Goal: Navigation & Orientation: Find specific page/section

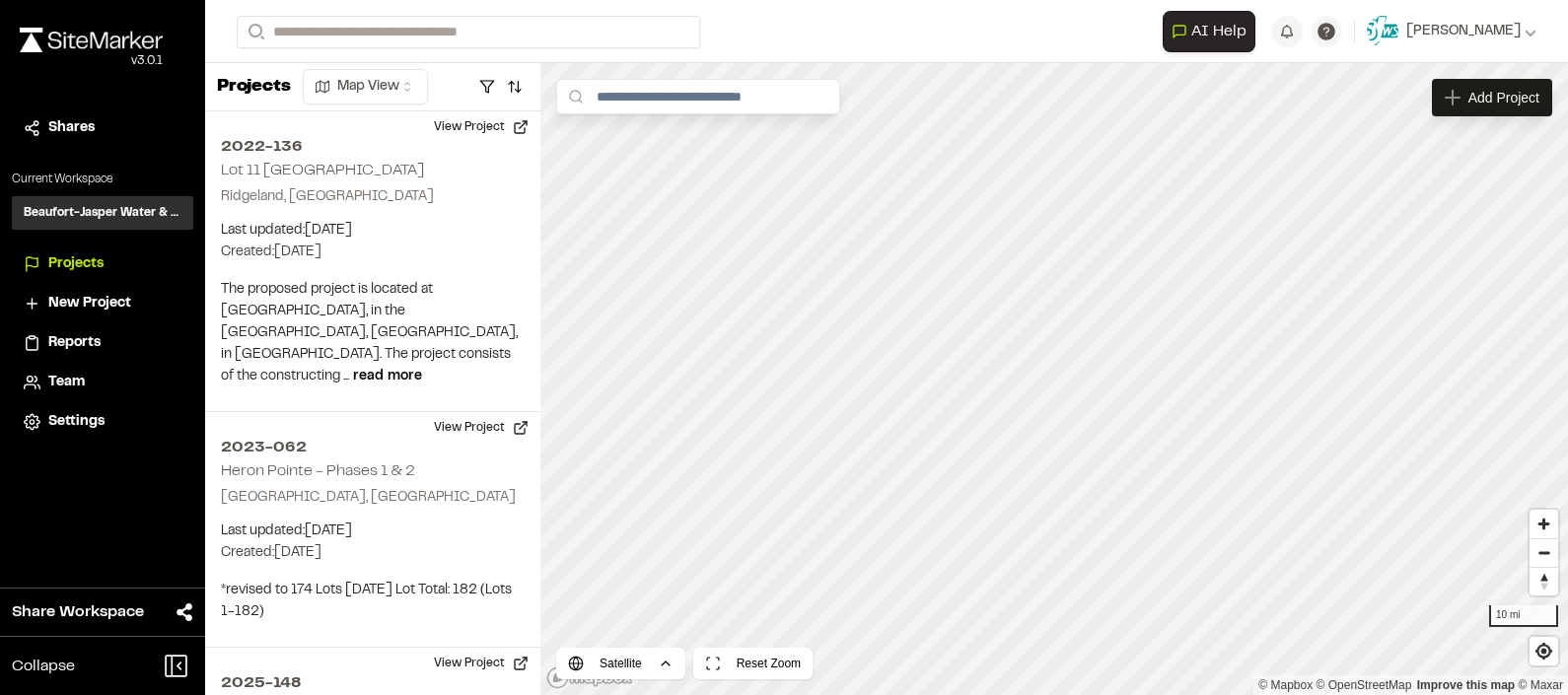
click at [84, 339] on span "Reports" at bounding box center [74, 343] width 52 height 22
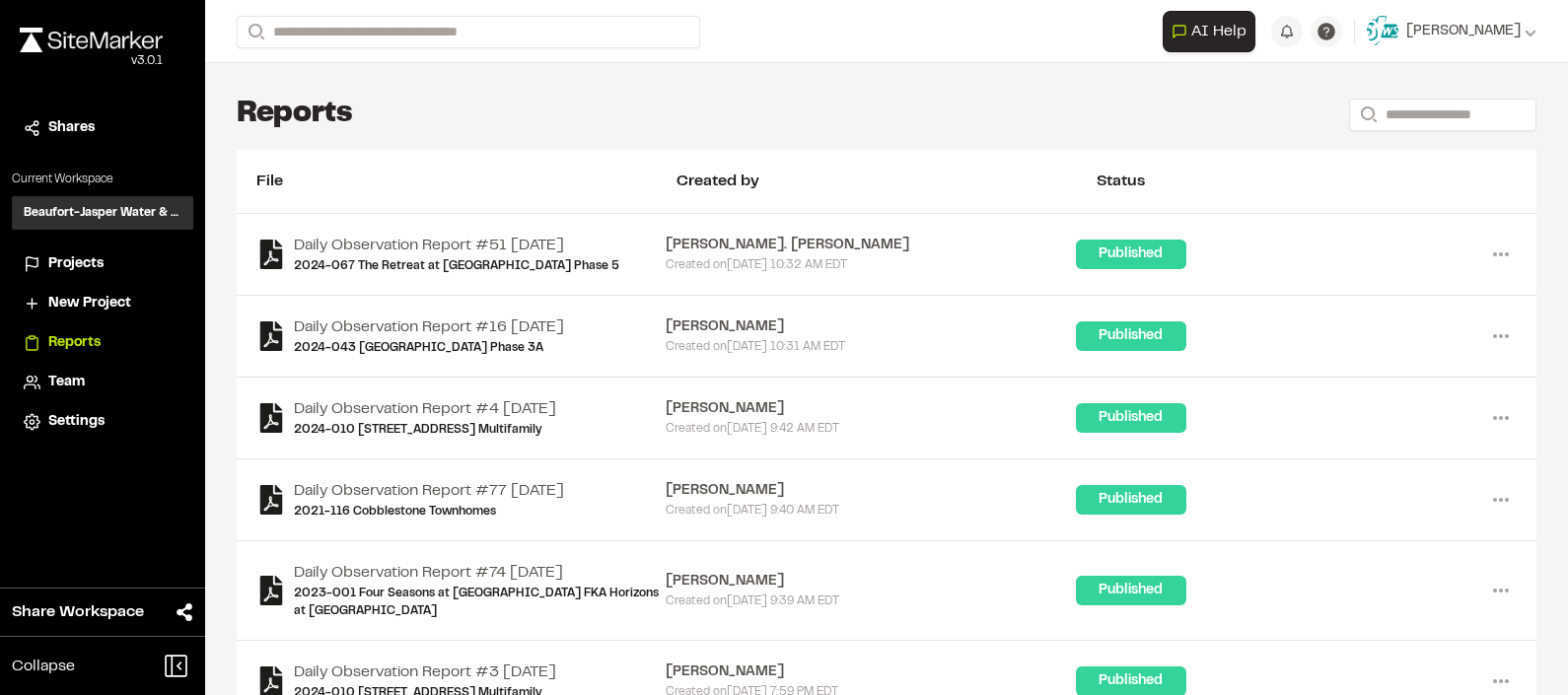
click at [98, 263] on span "Projects" at bounding box center [76, 264] width 55 height 22
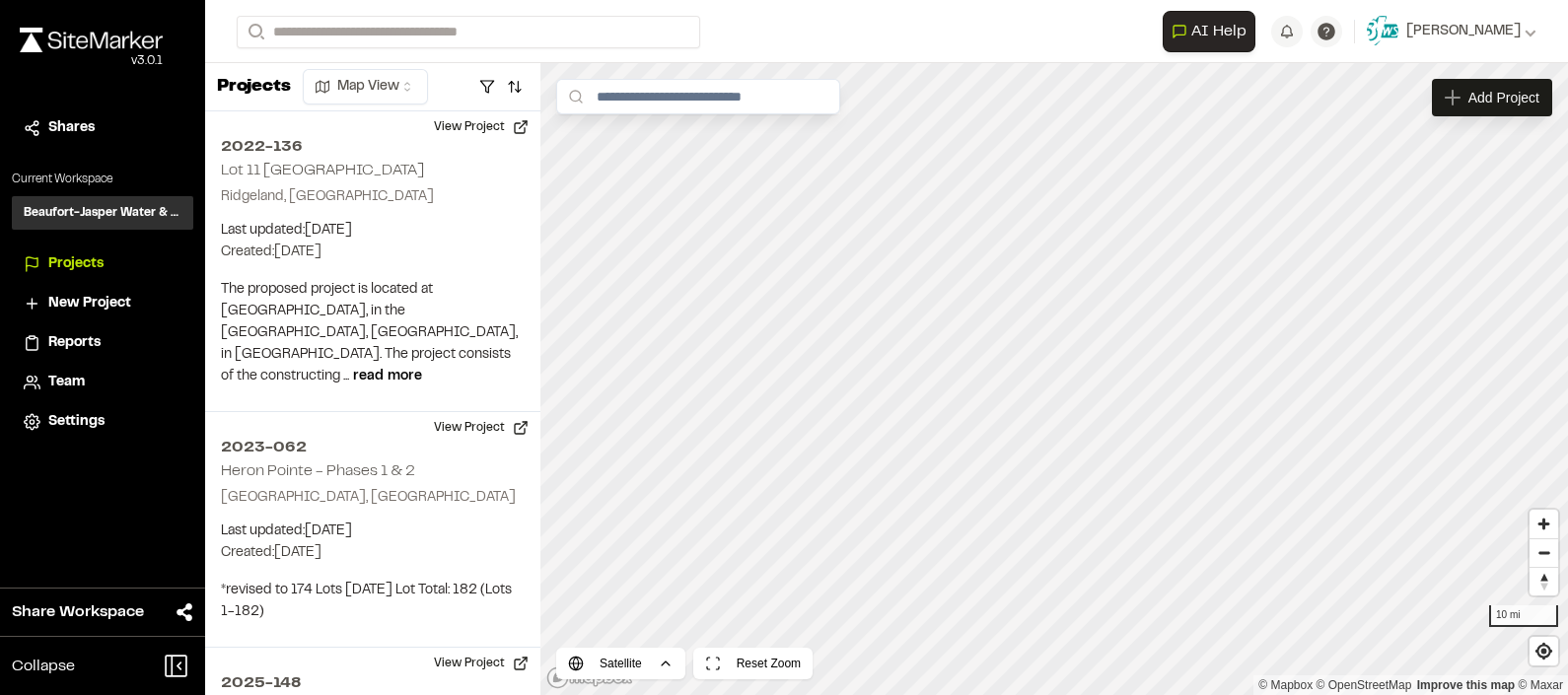
click at [69, 415] on span "Settings" at bounding box center [76, 422] width 56 height 22
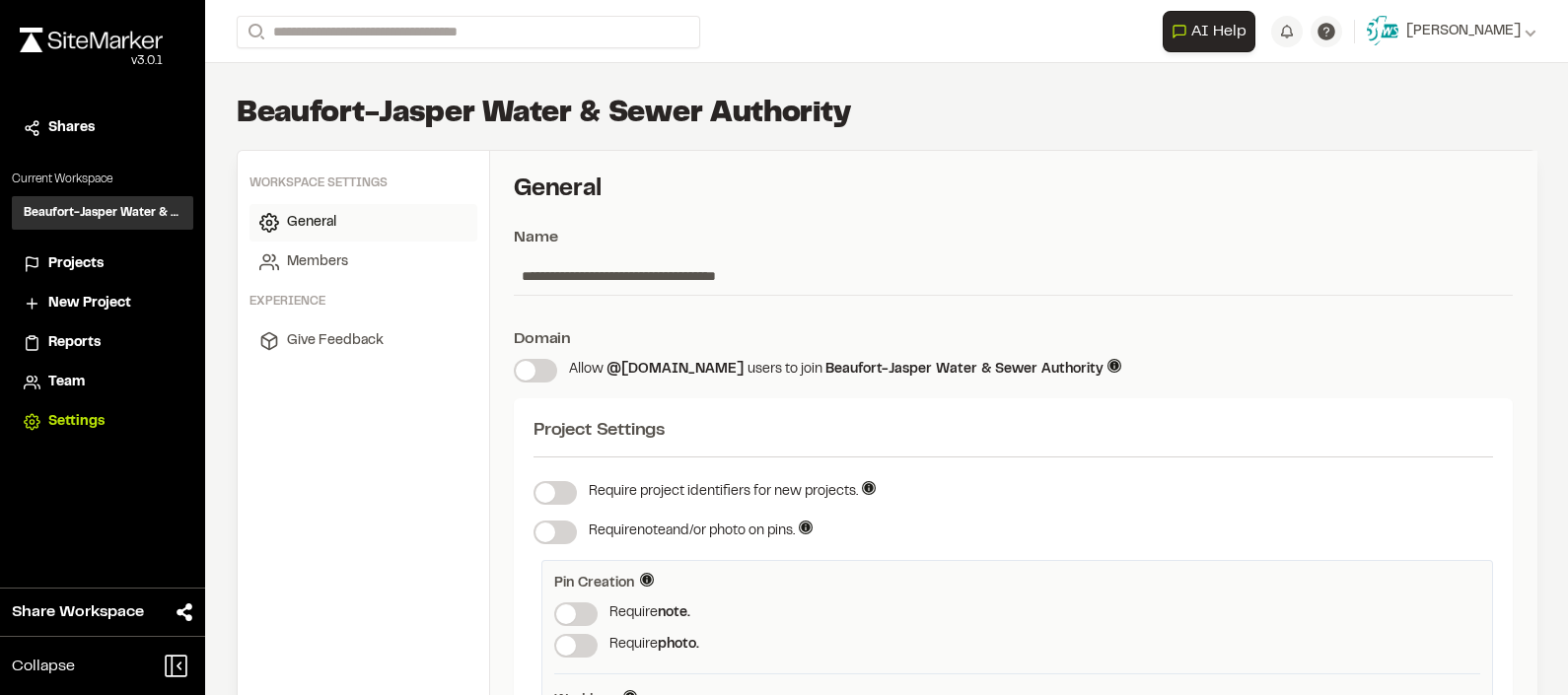
click at [80, 344] on span "Reports" at bounding box center [74, 343] width 52 height 22
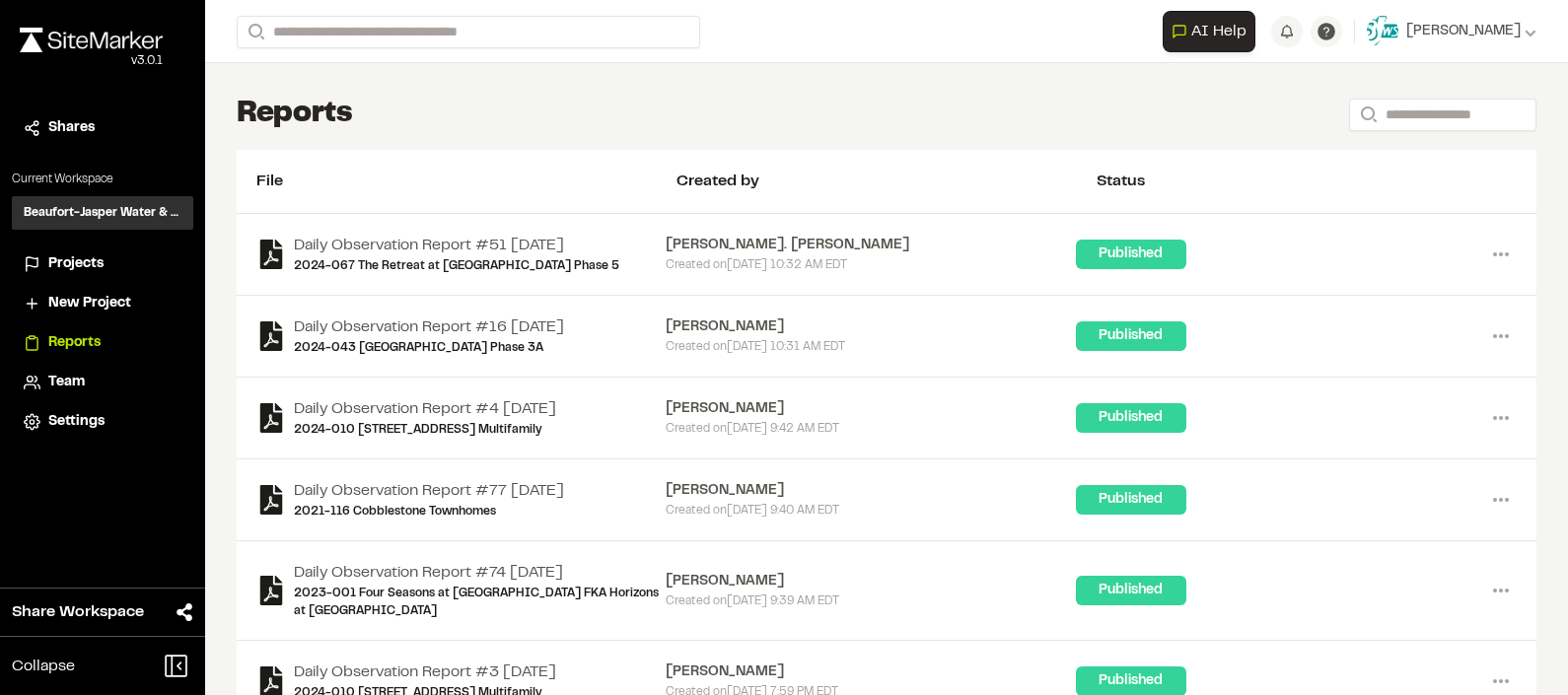
click at [78, 383] on span "Team" at bounding box center [66, 382] width 37 height 22
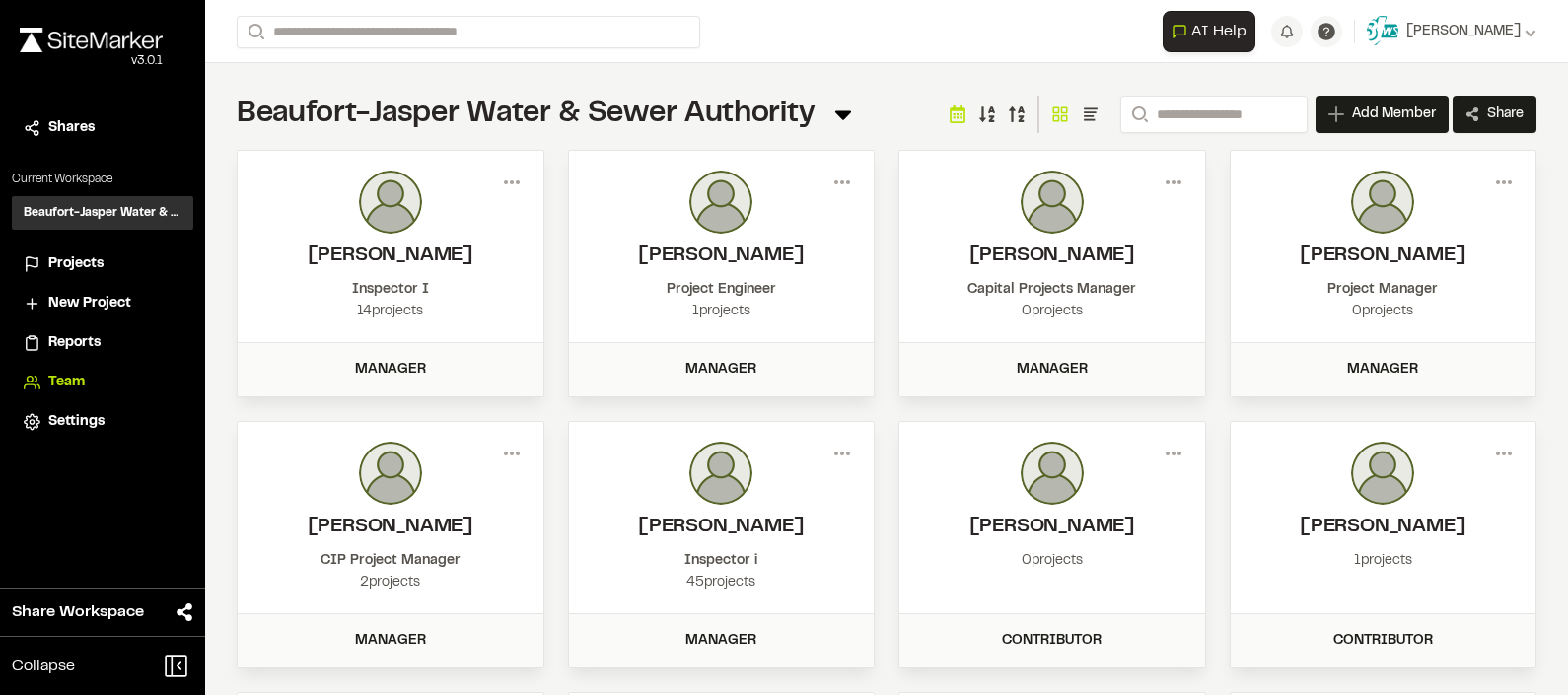
click at [70, 269] on span "Projects" at bounding box center [76, 264] width 55 height 22
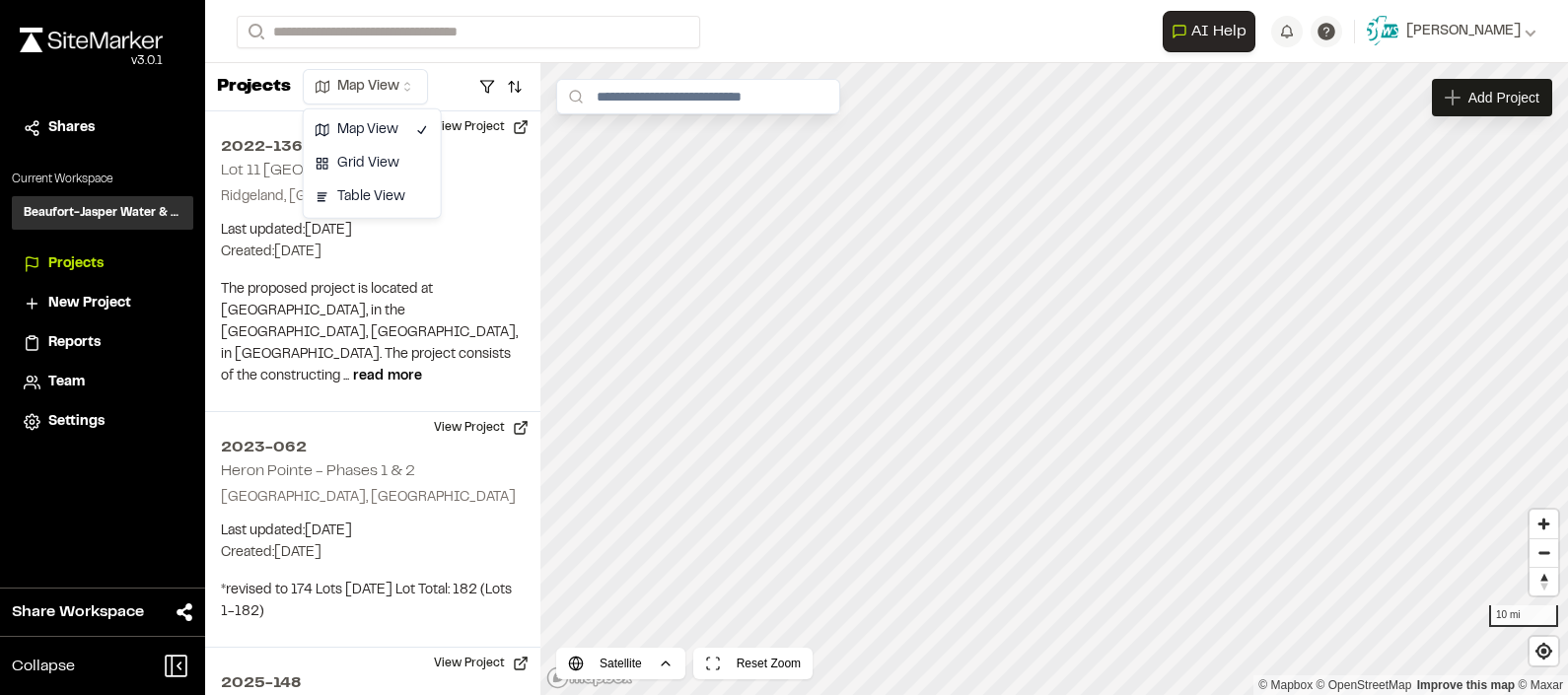
click at [409, 82] on html "Close sidebar v 3.0.1 Shares Current Workspace Beaufort-Jasper Water & Sewer Au…" at bounding box center [784, 348] width 1568 height 695
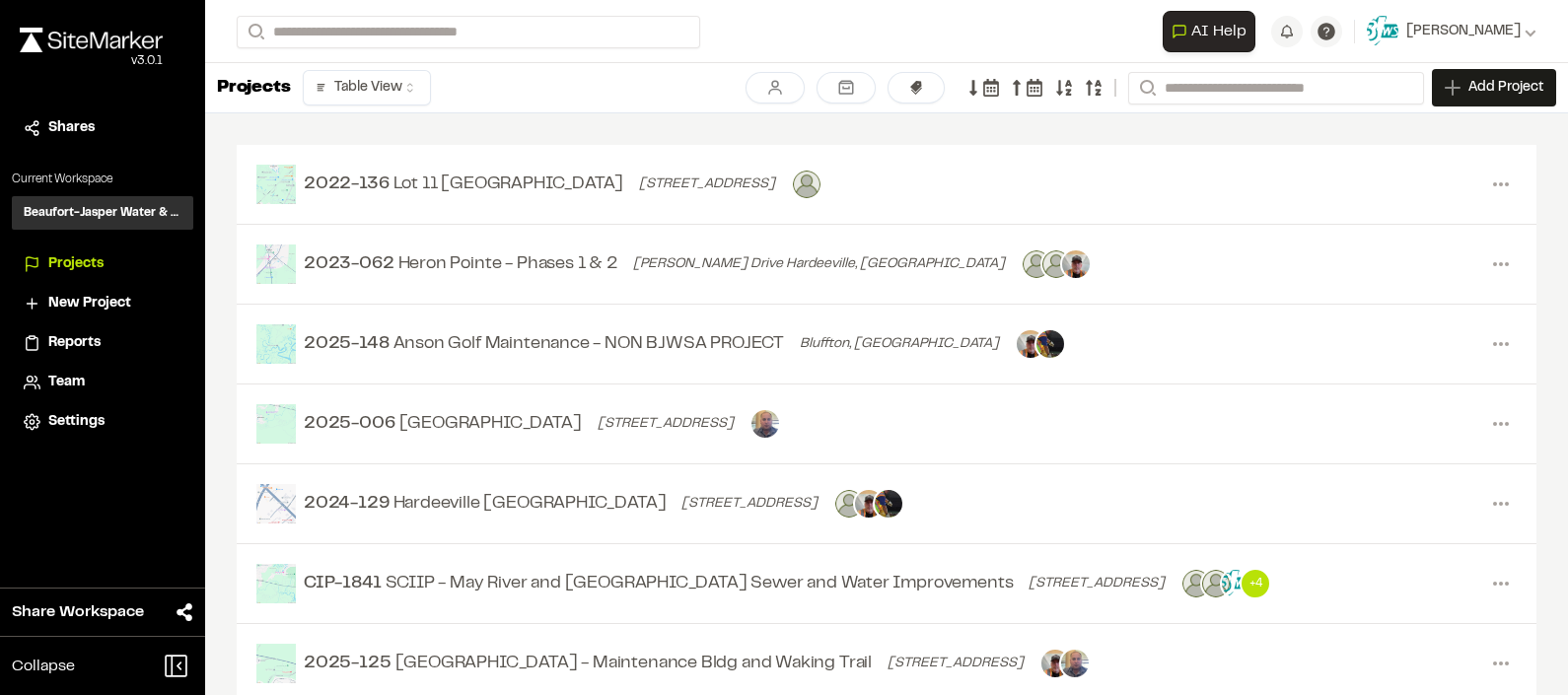
click at [399, 87] on html "Close sidebar v 3.0.1 Shares Current Workspace Beaufort-Jasper Water & Sewer Au…" at bounding box center [784, 348] width 1568 height 695
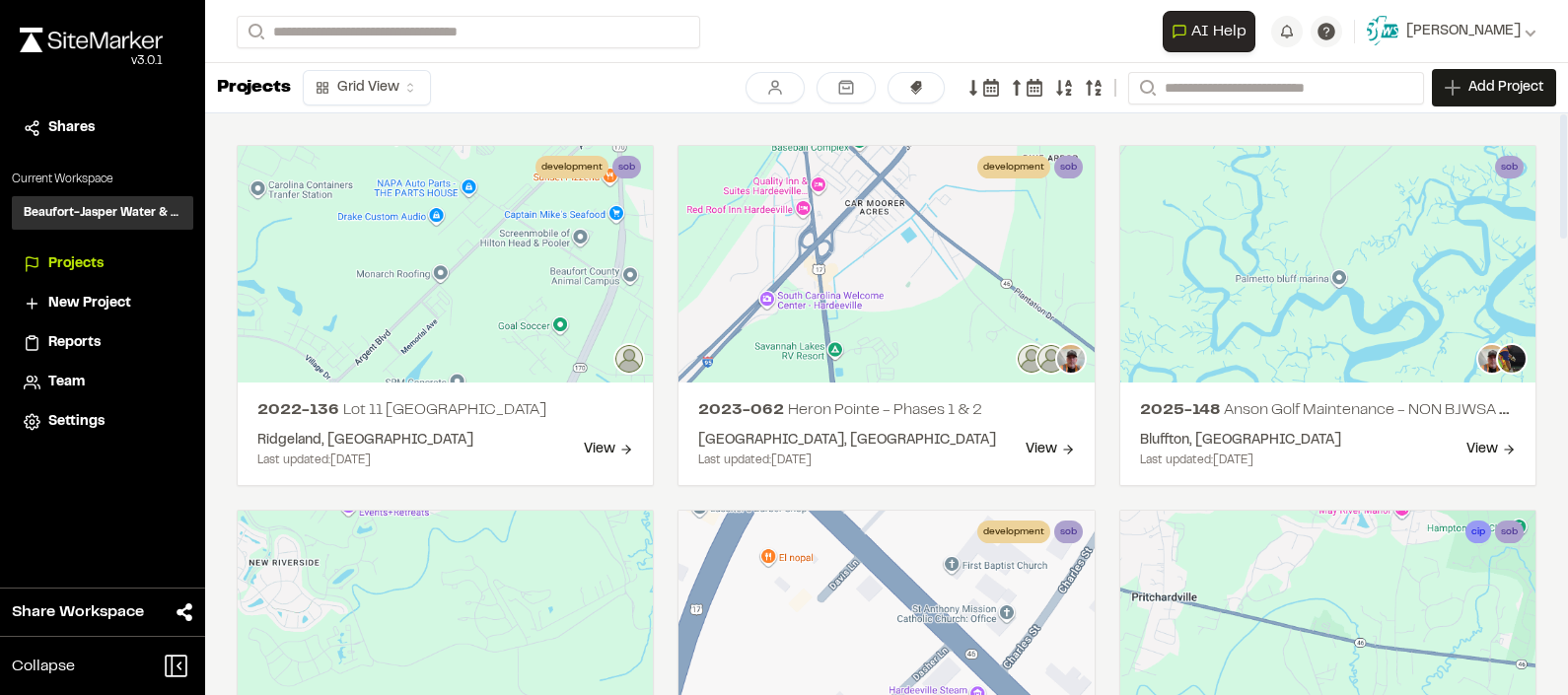
click at [414, 85] on html "Close sidebar v 3.0.1 Shares Current Workspace Beaufort-Jasper Water & Sewer Au…" at bounding box center [784, 348] width 1568 height 695
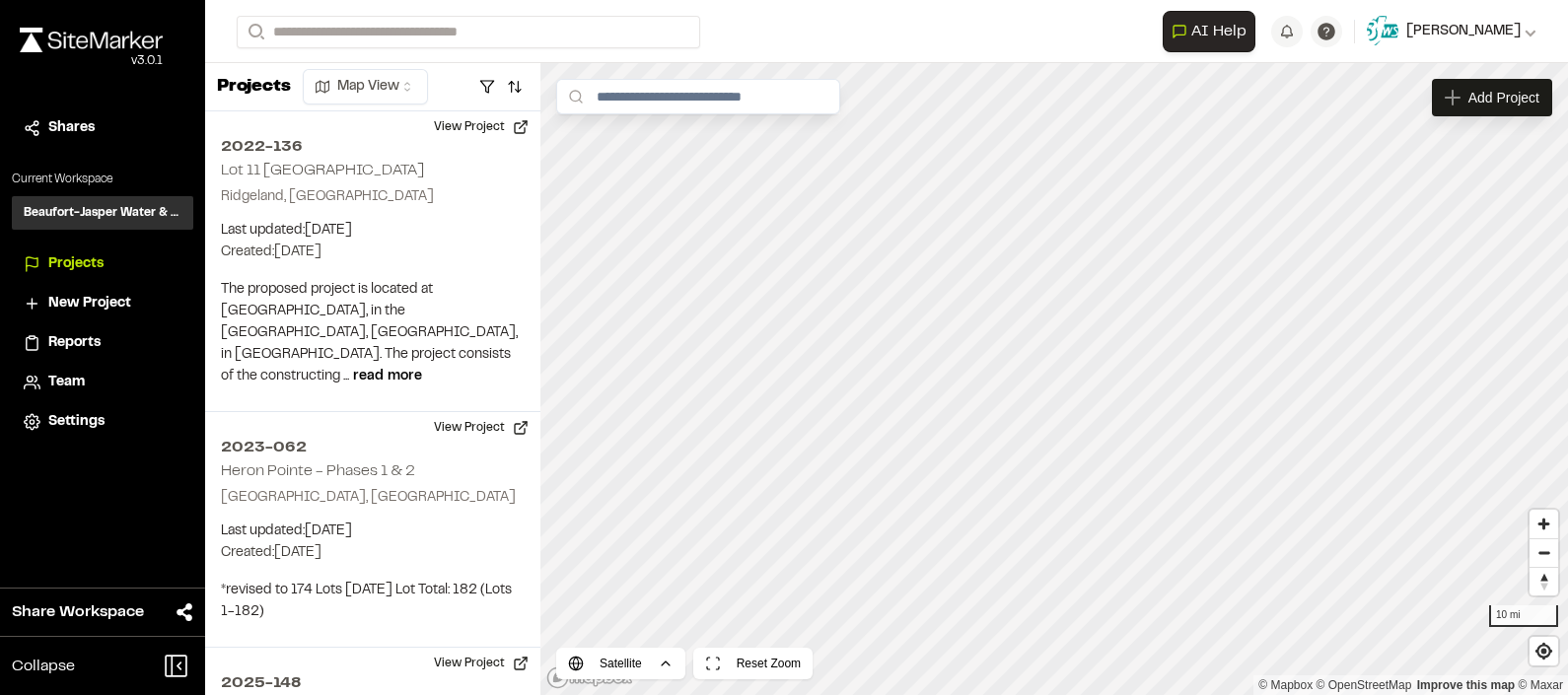
click at [1507, 44] on button "[PERSON_NAME]" at bounding box center [1451, 32] width 169 height 32
